Goal: Transaction & Acquisition: Purchase product/service

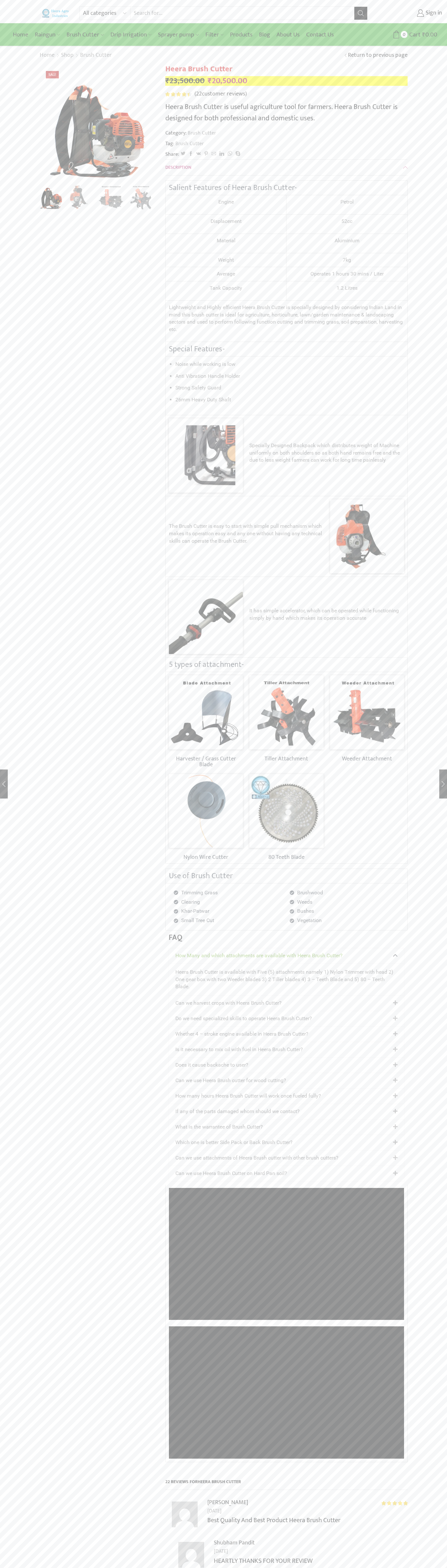
click at [304, 4] on div "All categories Accessories Air Release Valve Brush Cutter Domestic Use Drip Irr…" at bounding box center [224, 12] width 447 height 23
click at [410, 13] on link "Sign in" at bounding box center [409, 13] width 65 height 12
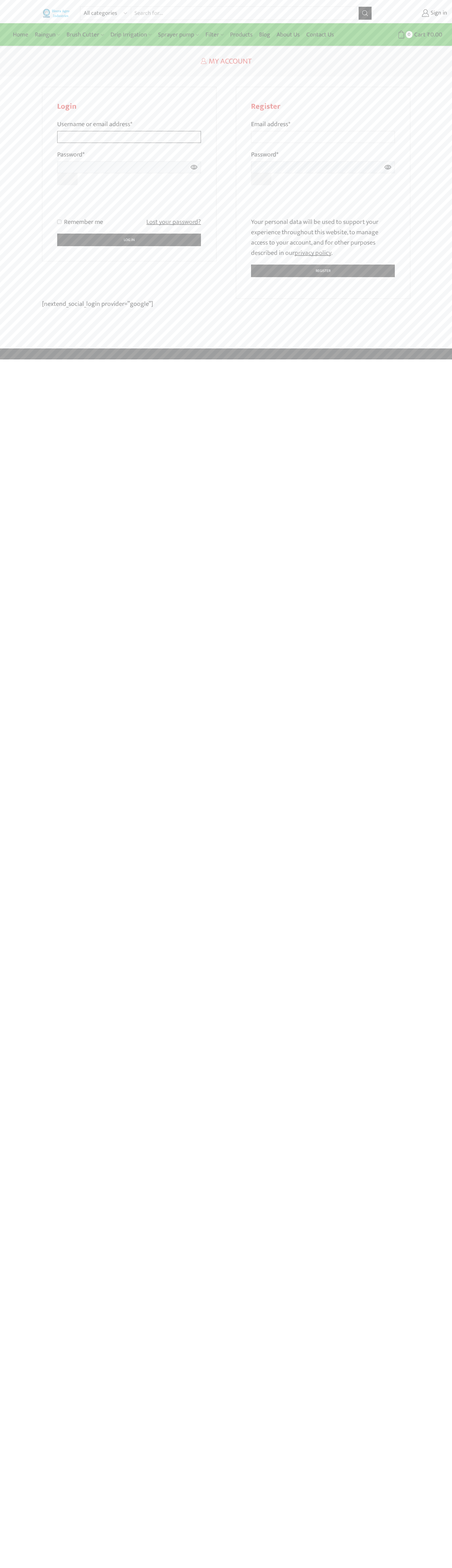
click at [129, 131] on input "Username or email address *" at bounding box center [129, 137] width 144 height 12
click at [323, 237] on p "Your personal data will be used to support your experience throughout this webs…" at bounding box center [323, 237] width 144 height 41
